Goal: Find specific page/section

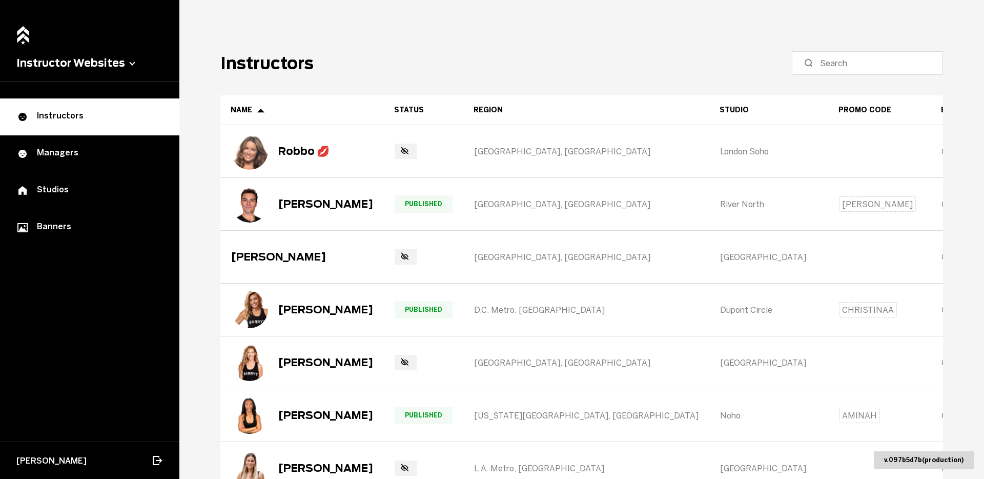
click at [876, 70] on label at bounding box center [867, 63] width 151 height 24
click at [876, 69] on input at bounding box center [871, 63] width 102 height 12
click at [812, 66] on div at bounding box center [808, 62] width 7 height 9
click at [820, 66] on input at bounding box center [871, 63] width 102 height 12
paste input "Aragas"
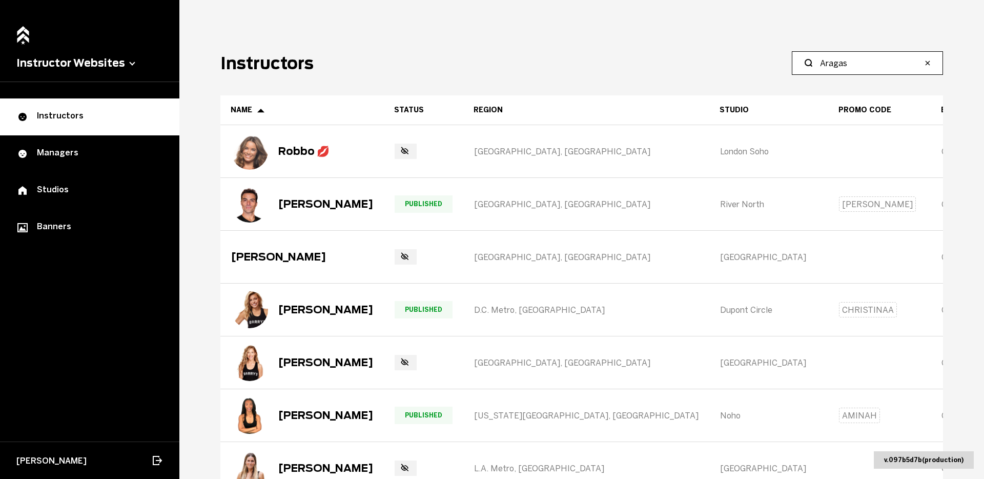
type input "Aragas"
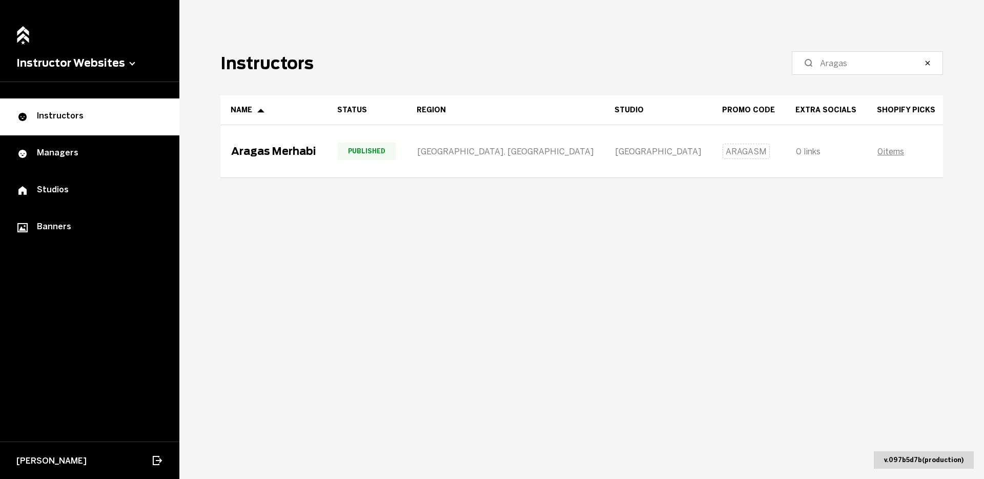
click at [518, 181] on main "Instructors Aragas Name Status Region Studio Promo Code Extra Socials Shopify P…" at bounding box center [581, 239] width 805 height 479
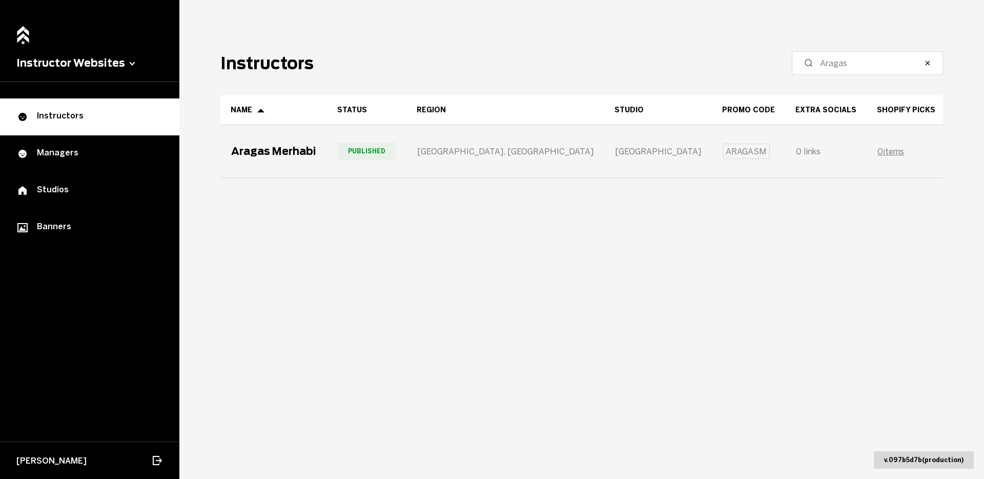
click at [280, 147] on div "Aragas Merhabi" at bounding box center [273, 151] width 85 height 12
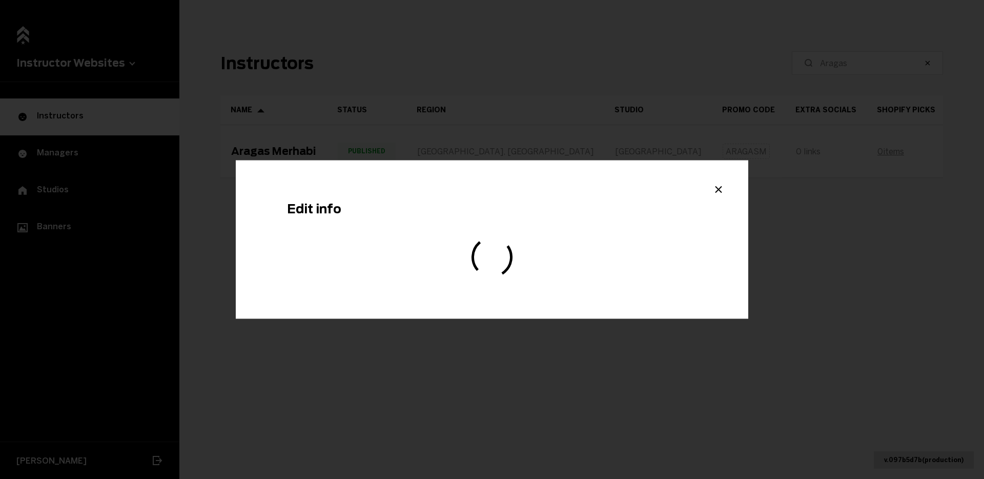
click at [700, 190] on div "Edit info" at bounding box center [492, 239] width 513 height 158
click at [708, 188] on div "Edit info" at bounding box center [492, 239] width 513 height 158
click at [720, 188] on icon "Close modal" at bounding box center [719, 189] width 12 height 12
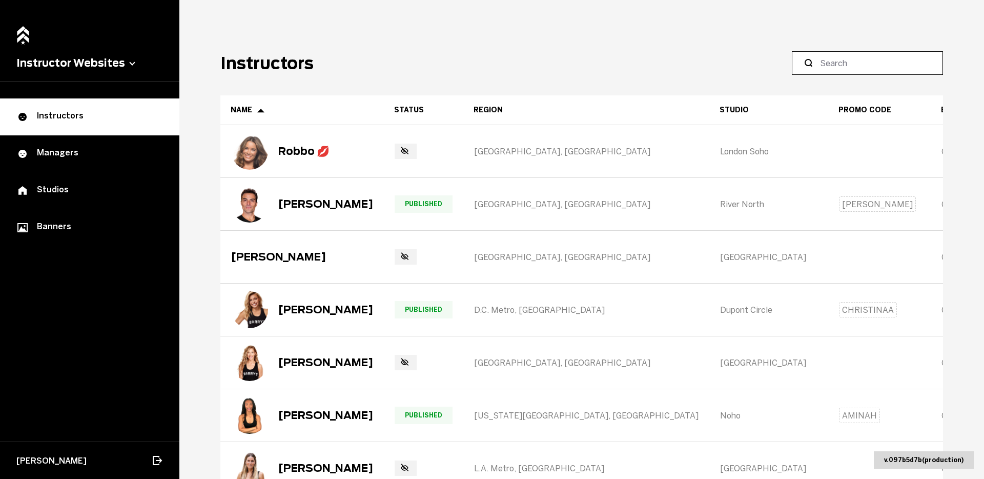
click at [850, 67] on input at bounding box center [871, 63] width 102 height 12
type input "Aragas"
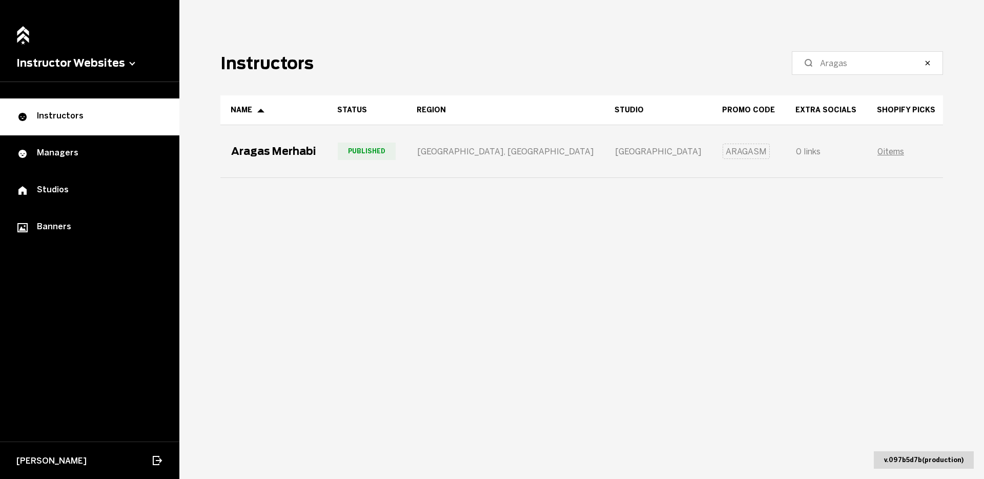
click at [369, 150] on span "Published" at bounding box center [367, 151] width 58 height 17
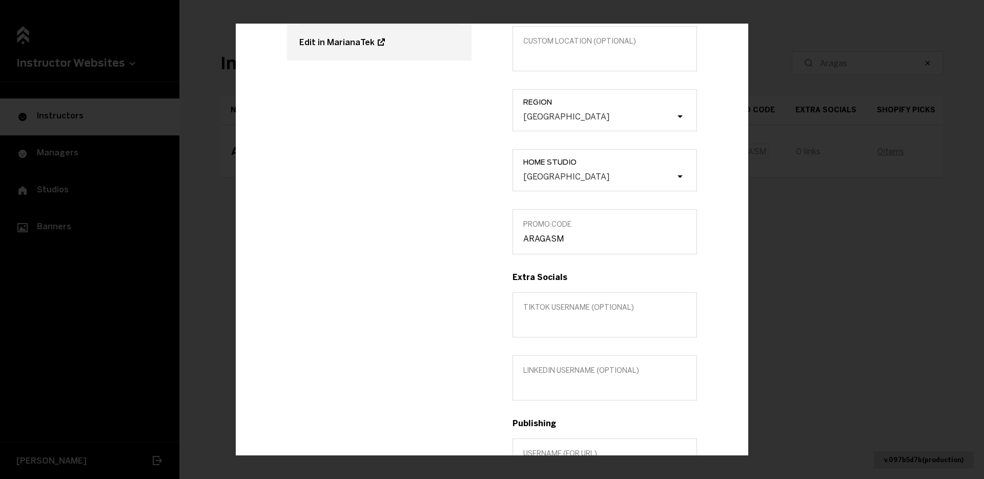
scroll to position [43, 0]
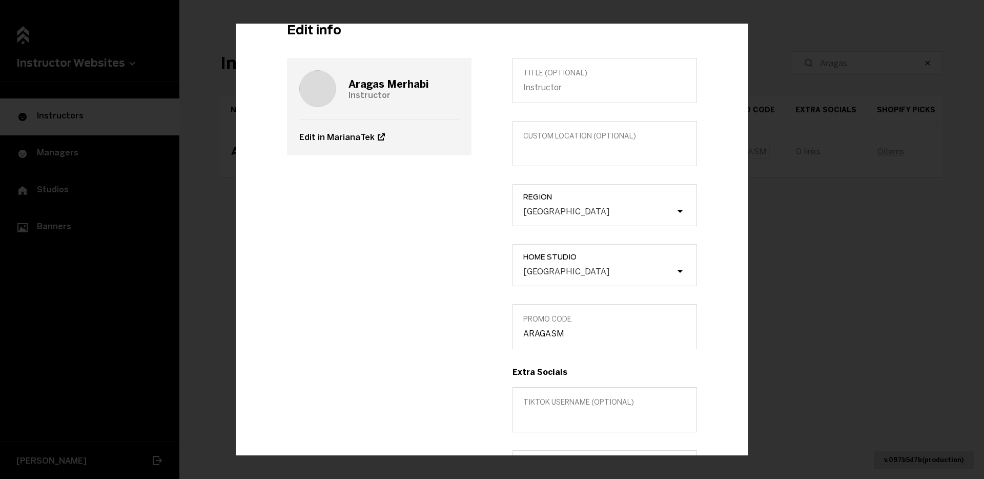
click at [220, 194] on div "Edit info Aragas Merhabi Instructor Edit in MarianaTek Title (optional) Custom …" at bounding box center [492, 239] width 984 height 479
